Goal: Task Accomplishment & Management: Use online tool/utility

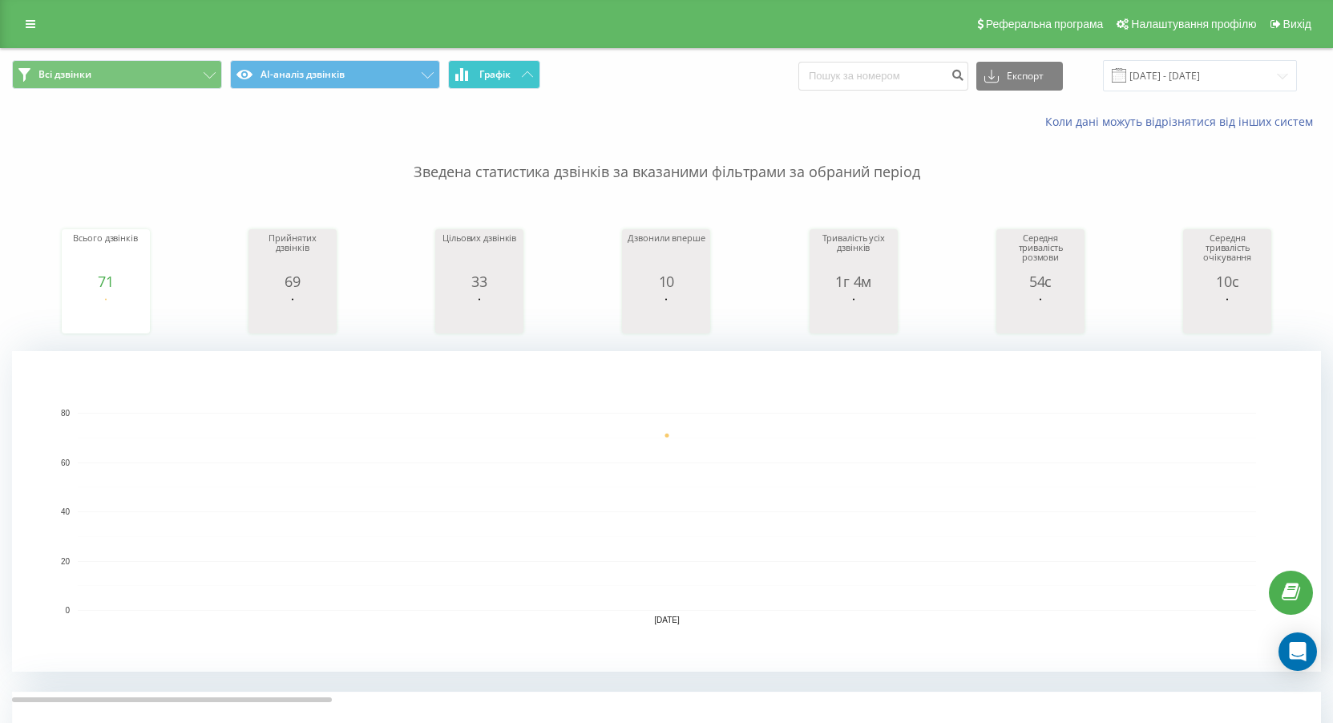
click at [501, 75] on span "Графік" at bounding box center [494, 74] width 31 height 11
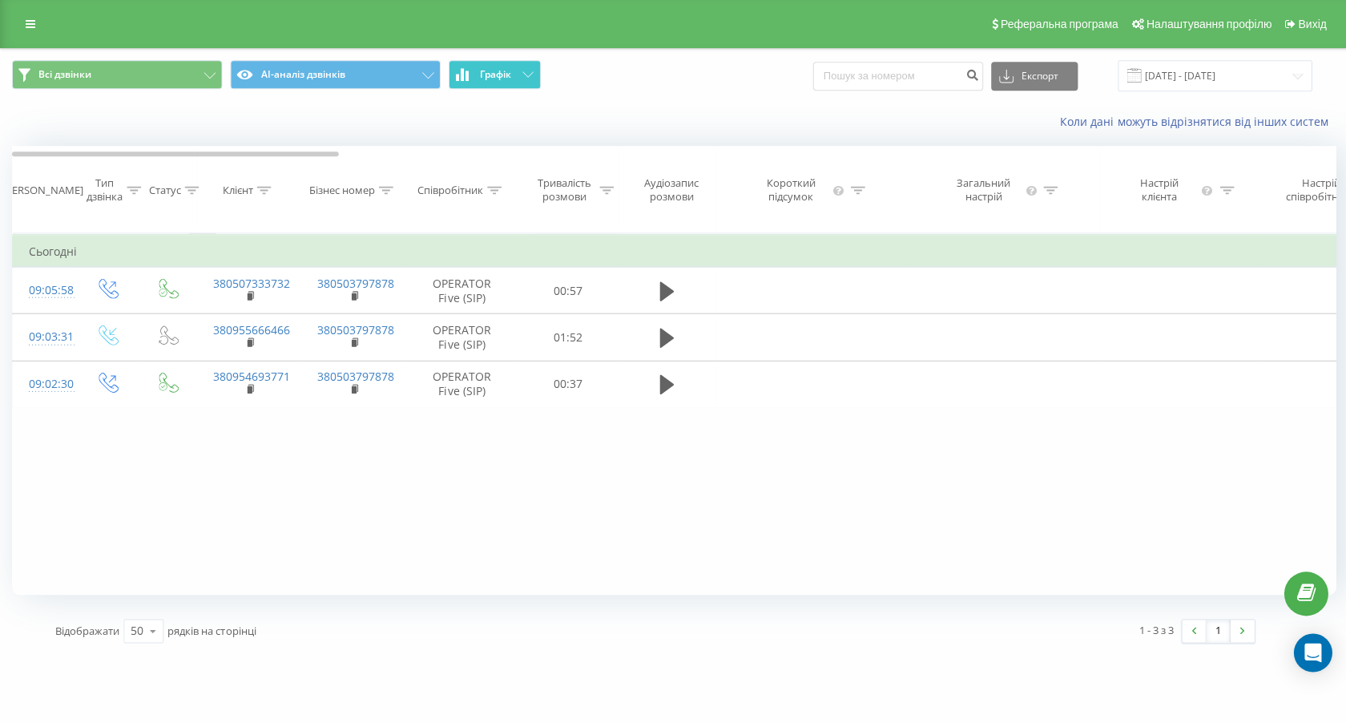
click at [501, 75] on span "Графік" at bounding box center [494, 74] width 31 height 11
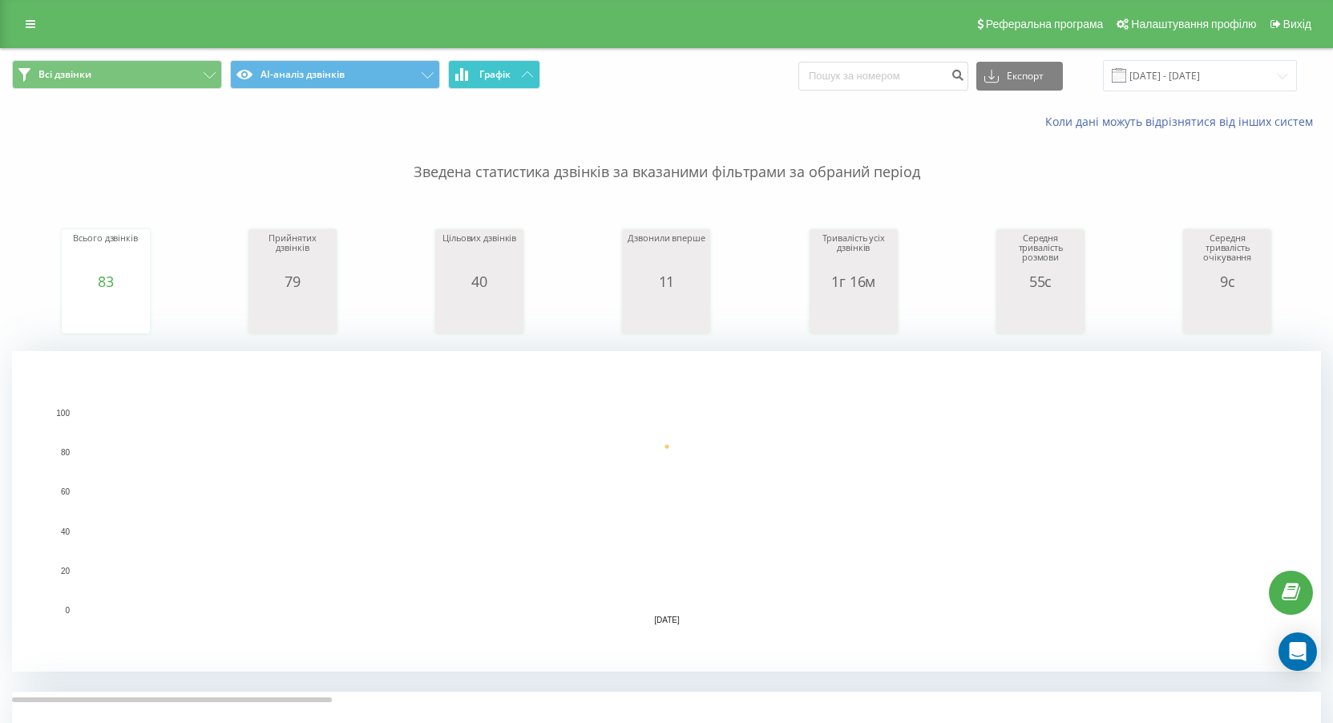
click at [490, 71] on span "Графік" at bounding box center [494, 74] width 31 height 11
click at [490, 73] on span "Графік" at bounding box center [494, 74] width 31 height 11
click at [526, 58] on div "Всі дзвінки AI-аналіз дзвінків Графік Експорт .csv .xls .xlsx [DATE] - [DATE]" at bounding box center [666, 76] width 1331 height 54
click at [526, 69] on button "Графік" at bounding box center [494, 74] width 92 height 29
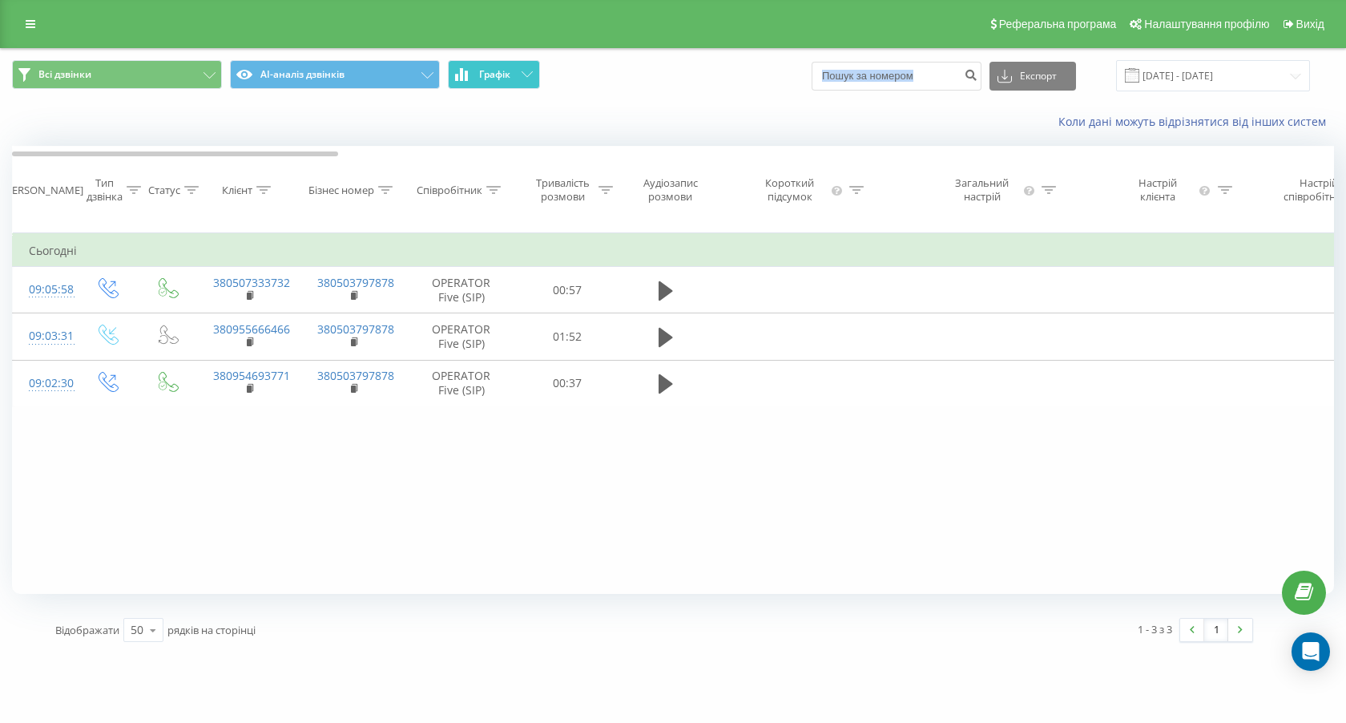
click at [526, 69] on button "Графік" at bounding box center [494, 74] width 92 height 29
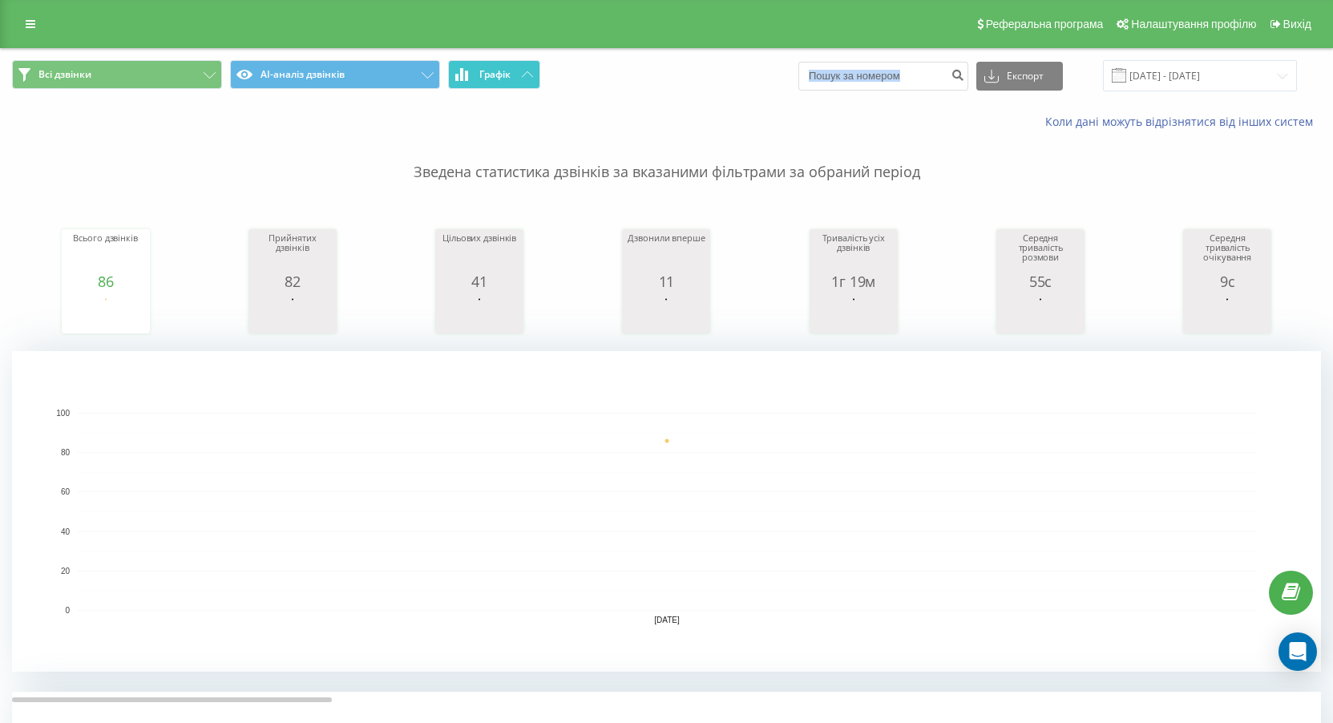
click at [494, 75] on span "Графік" at bounding box center [494, 74] width 31 height 11
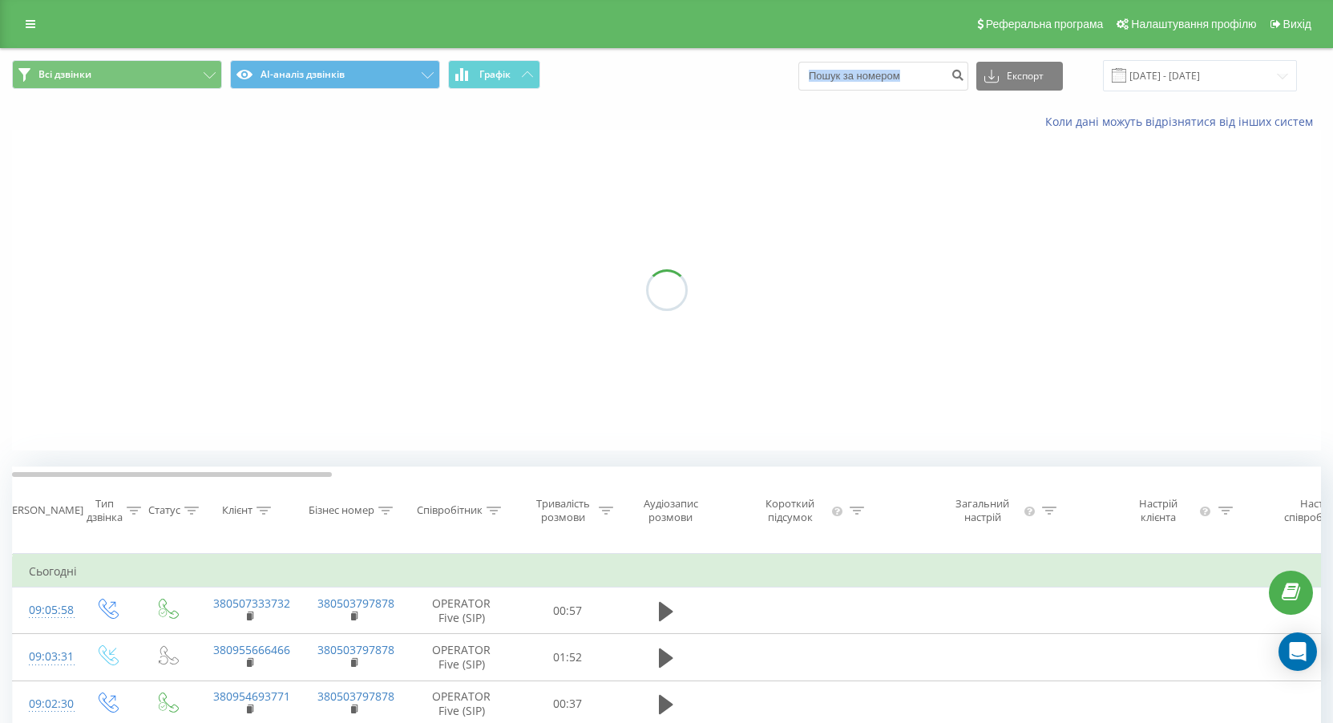
click at [494, 75] on span "Графік" at bounding box center [494, 74] width 31 height 11
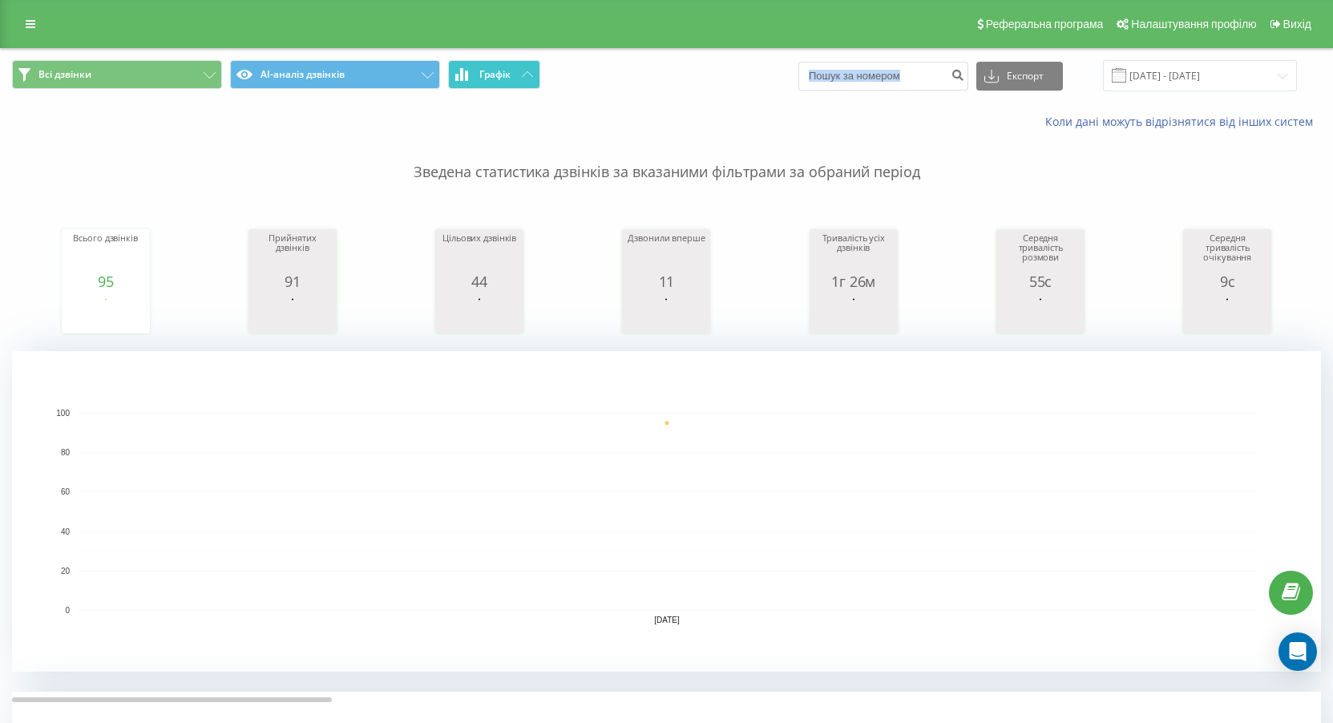
click at [535, 67] on button "Графік" at bounding box center [494, 74] width 92 height 29
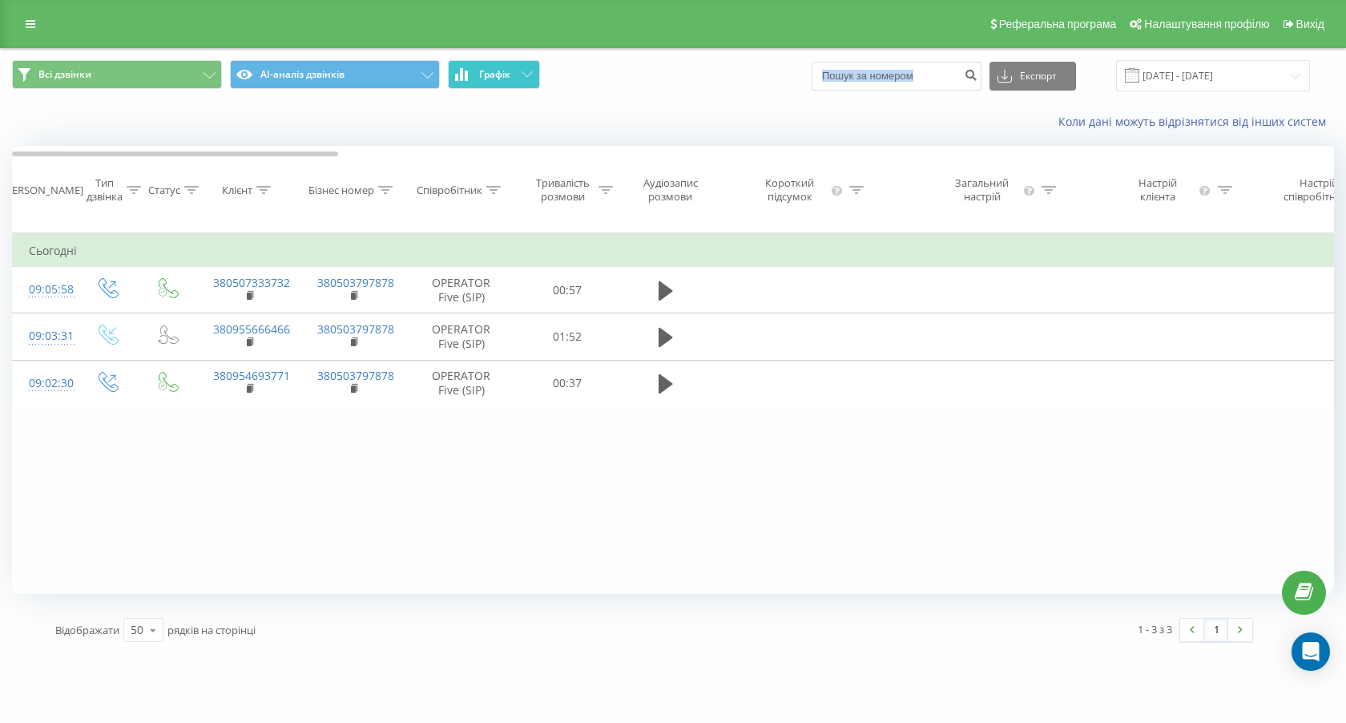
click at [536, 67] on button "Графік" at bounding box center [494, 74] width 92 height 29
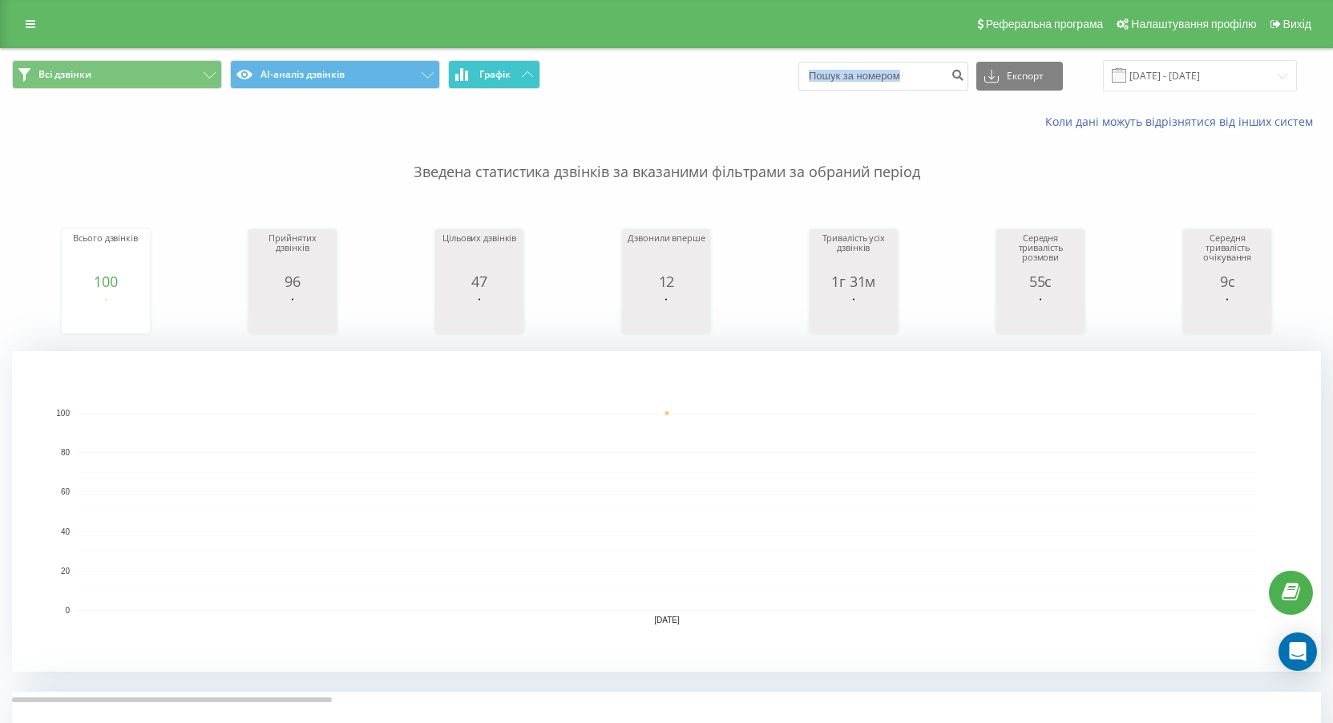
click at [506, 65] on button "Графік" at bounding box center [494, 74] width 92 height 29
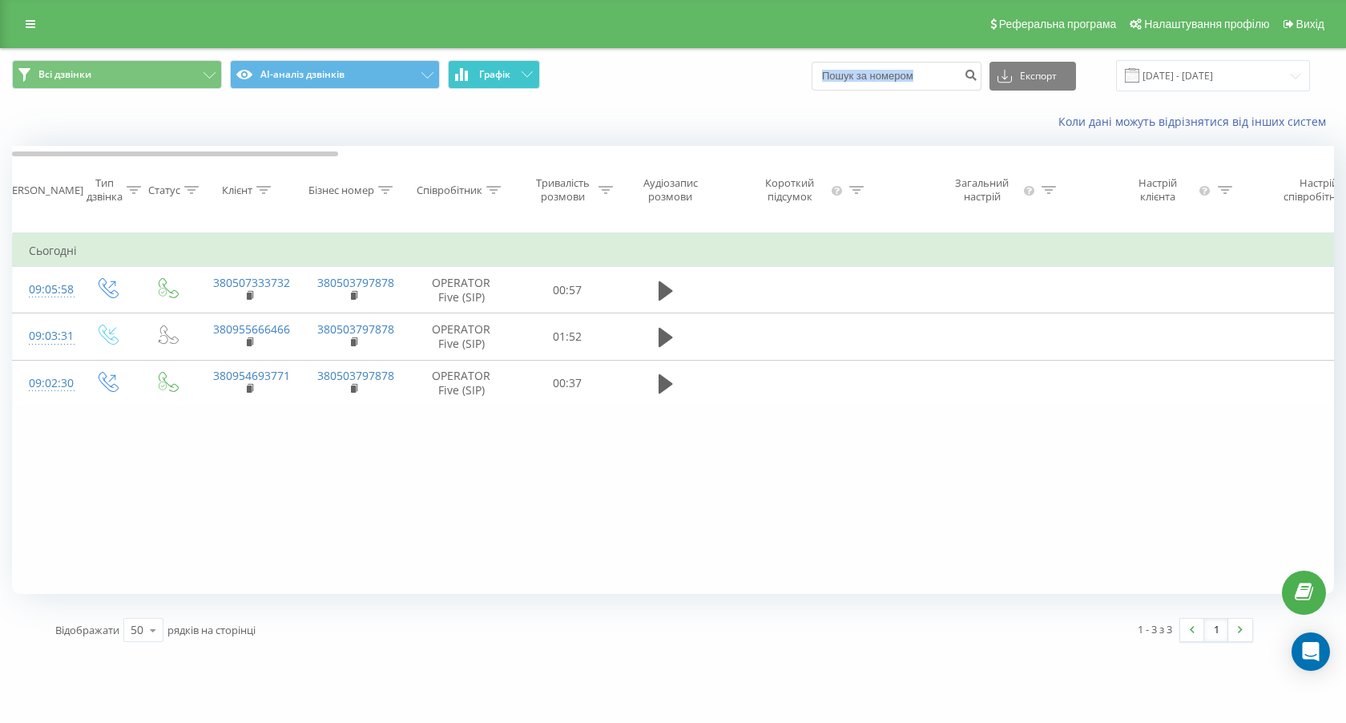
click at [506, 65] on button "Графік" at bounding box center [494, 74] width 92 height 29
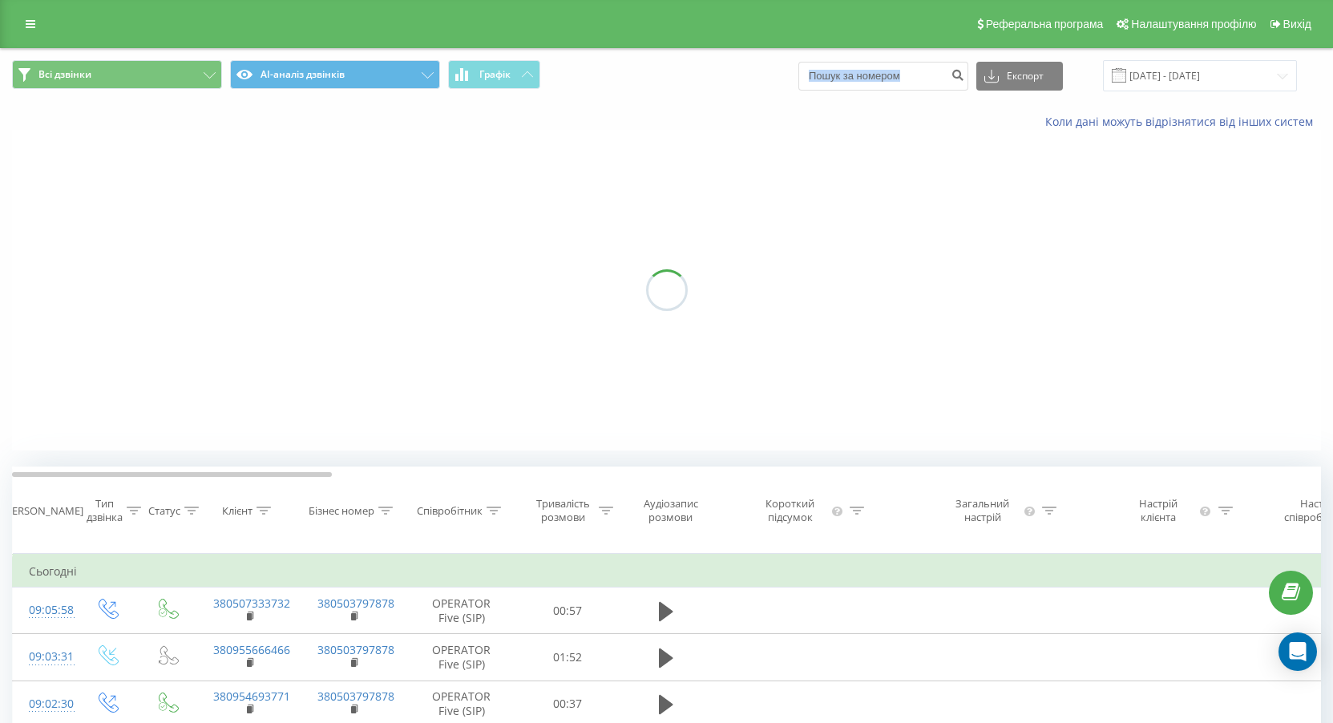
drag, startPoint x: 505, startPoint y: 67, endPoint x: 534, endPoint y: 150, distance: 87.4
click at [505, 69] on span "Графік" at bounding box center [494, 74] width 31 height 11
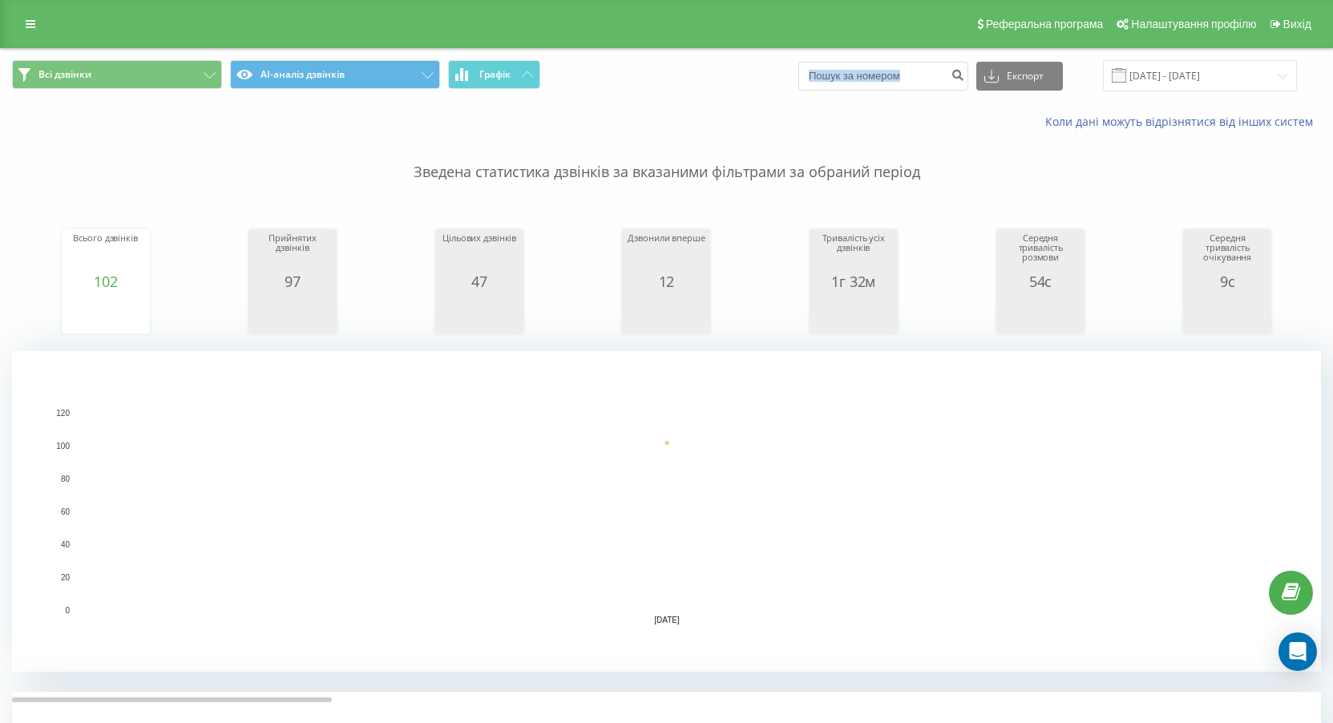
click at [544, 75] on span "Всі дзвінки AI-аналіз дзвінків Графік" at bounding box center [333, 75] width 643 height 31
click at [518, 79] on button "Графік" at bounding box center [494, 74] width 92 height 29
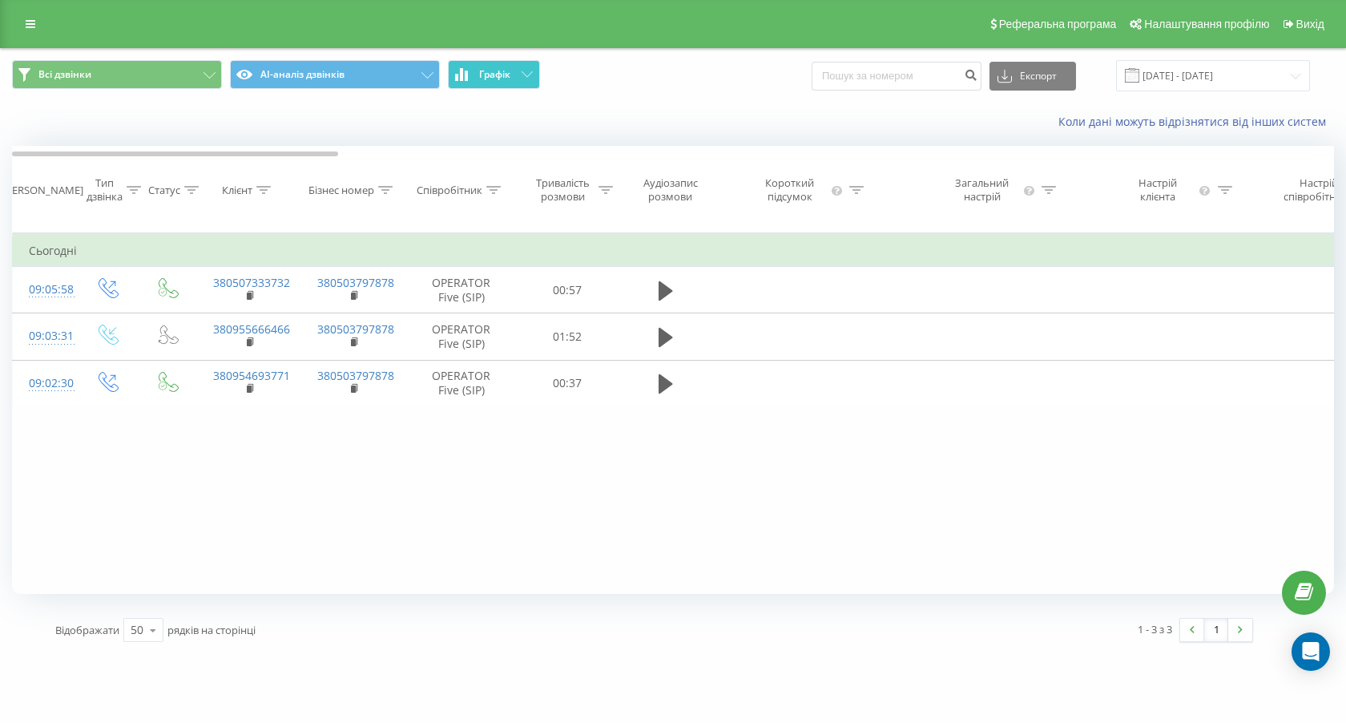
click at [518, 78] on button "Графік" at bounding box center [494, 74] width 92 height 29
